Goal: Transaction & Acquisition: Purchase product/service

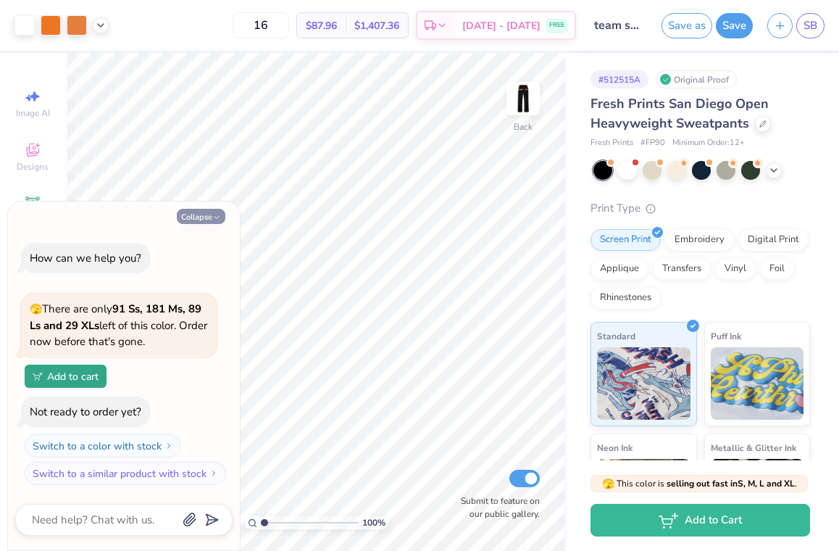
click at [206, 212] on button "Collapse" at bounding box center [201, 216] width 49 height 15
type textarea "x"
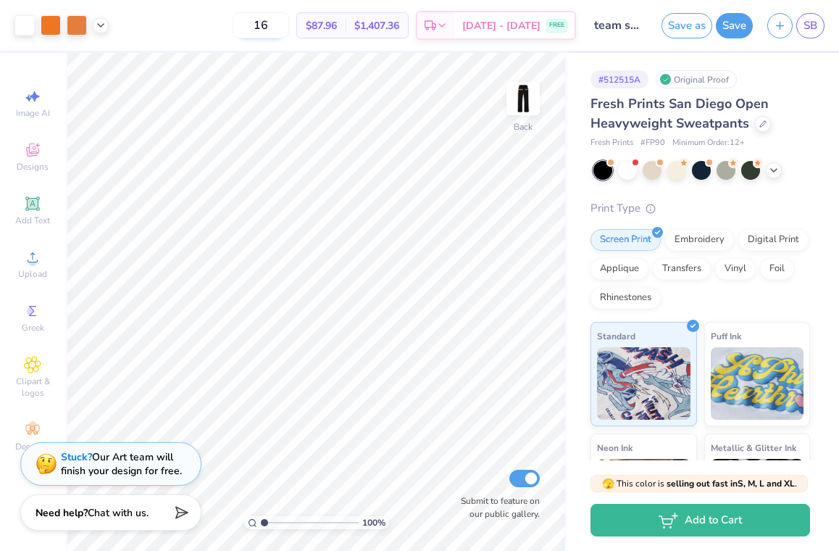
click at [289, 26] on input "16" at bounding box center [261, 25] width 57 height 26
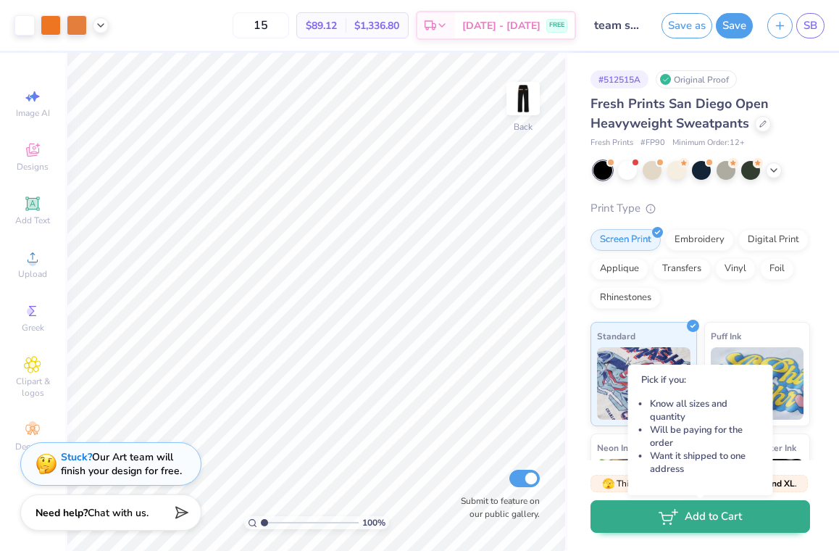
type input "15"
click at [735, 517] on button "Add to Cart" at bounding box center [701, 516] width 220 height 33
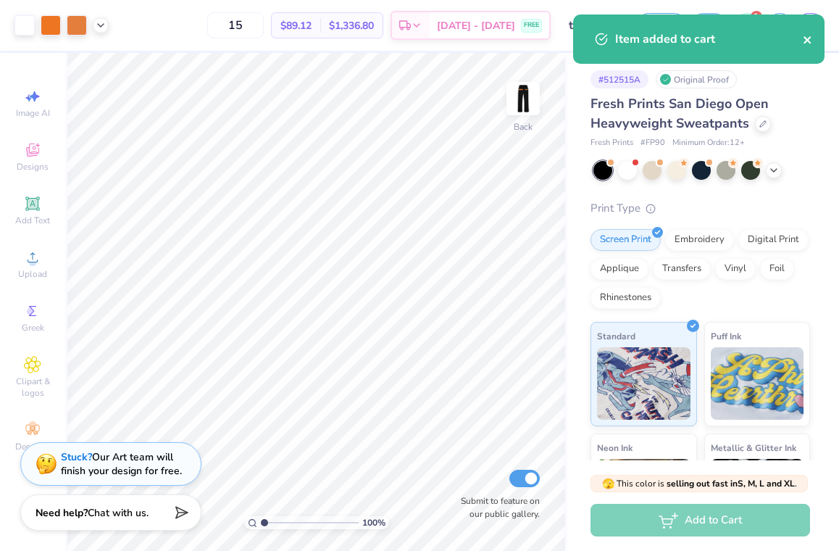
click at [806, 41] on icon "close" at bounding box center [807, 39] width 7 height 7
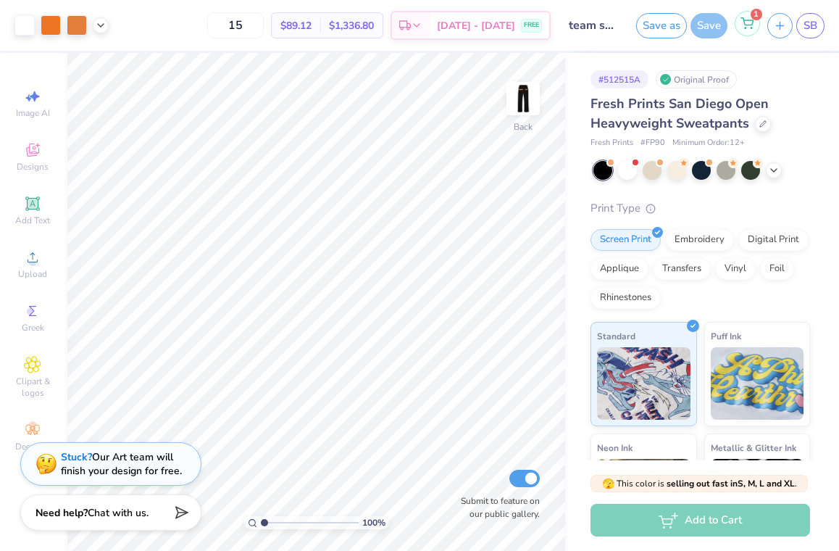
click at [748, 21] on icon at bounding box center [748, 21] width 12 height 7
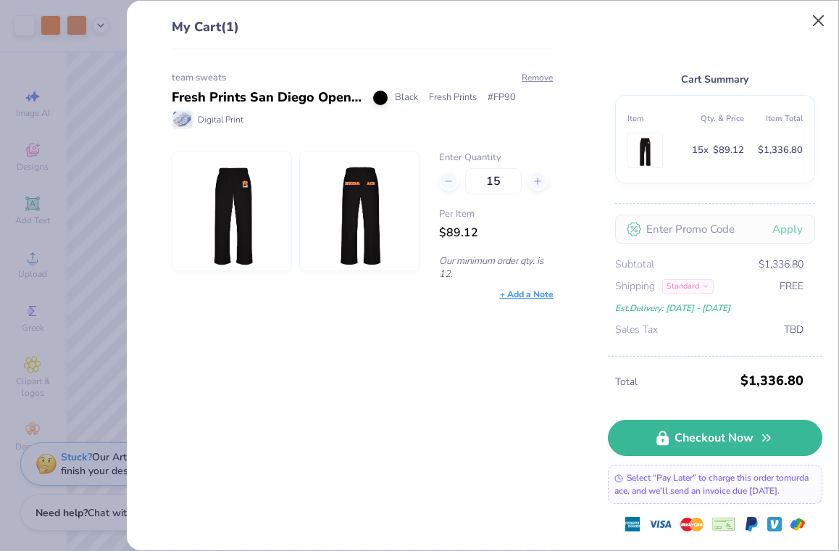
click at [815, 14] on button "Close" at bounding box center [819, 21] width 28 height 28
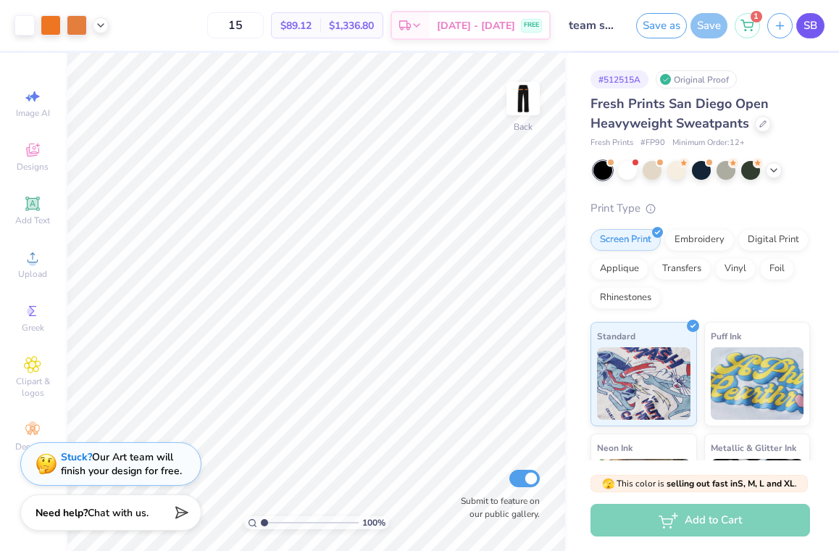
click at [808, 22] on span "SB" at bounding box center [811, 25] width 14 height 17
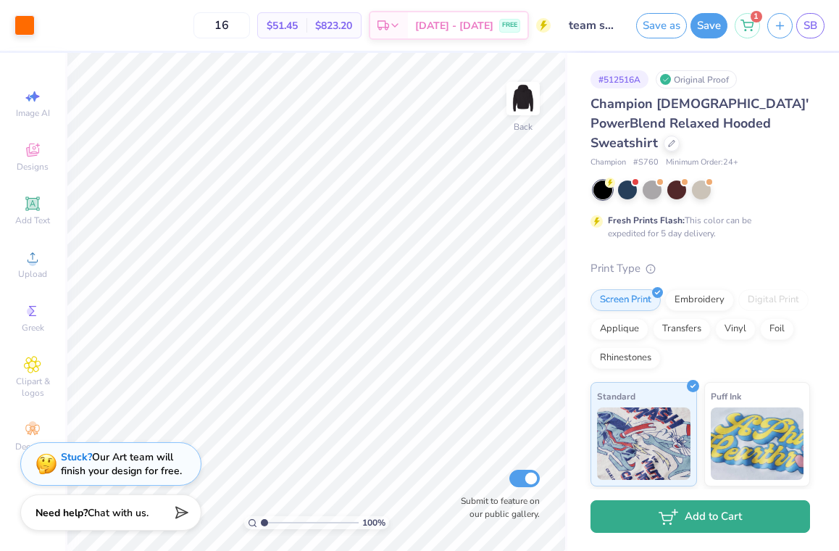
click at [702, 516] on button "Add to Cart" at bounding box center [701, 516] width 220 height 33
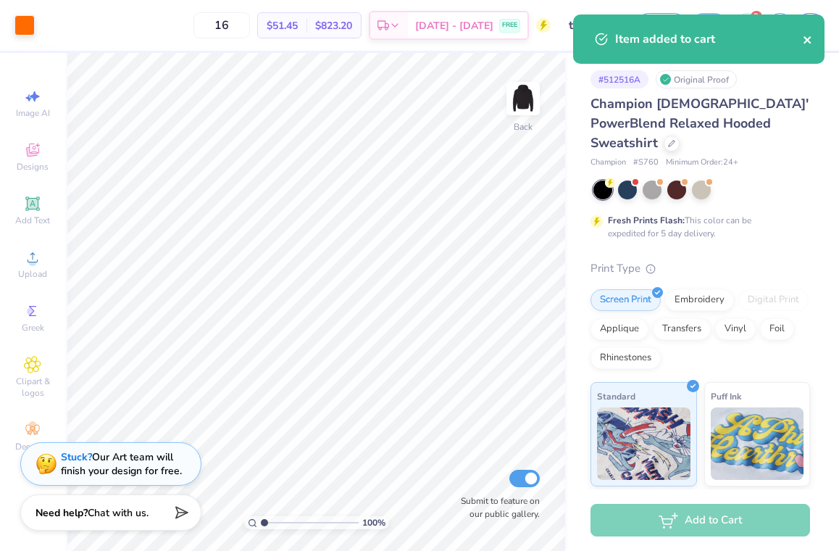
click at [807, 40] on icon "close" at bounding box center [807, 39] width 7 height 7
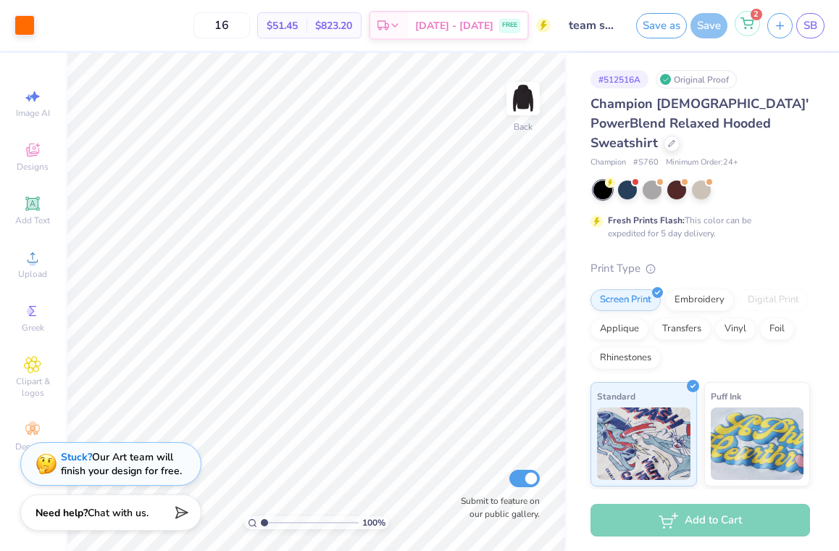
click at [750, 26] on icon at bounding box center [747, 23] width 13 height 12
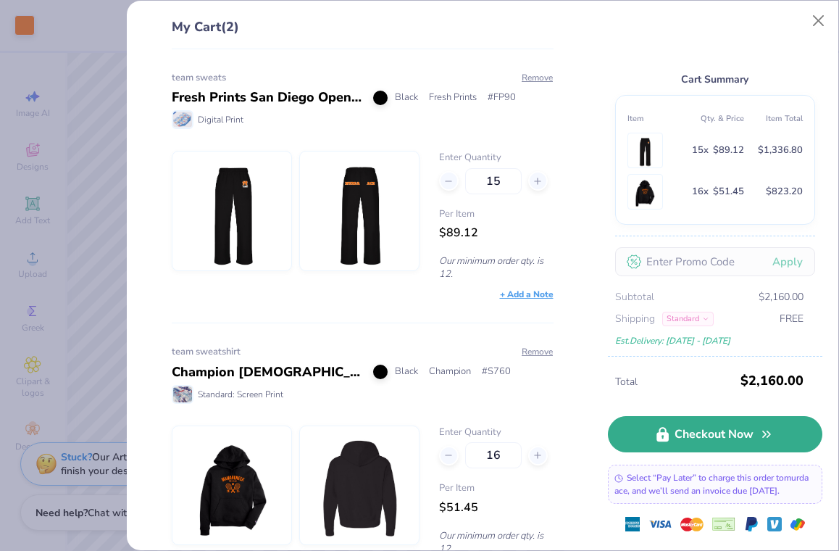
click at [728, 432] on link "Checkout Now" at bounding box center [715, 434] width 215 height 36
